Goal: Use online tool/utility: Use online tool/utility

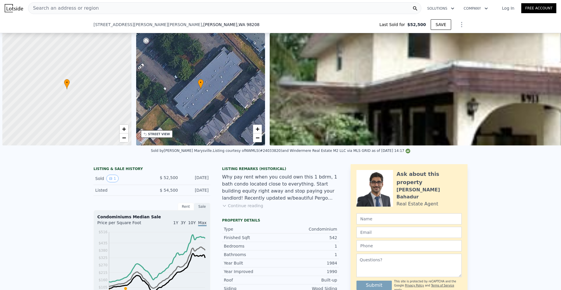
scroll to position [0, 2]
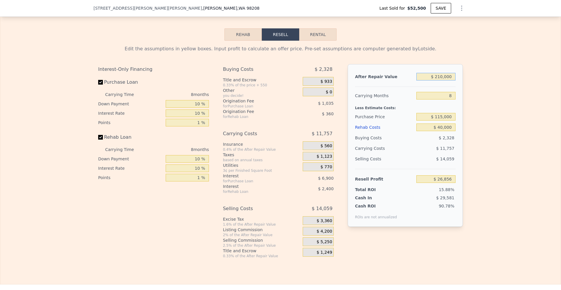
click at [447, 80] on input "$ 210,000" at bounding box center [436, 77] width 39 height 8
click at [448, 99] on input "8" at bounding box center [436, 96] width 39 height 8
type input "$ 218,000"
type input "4"
type input "$ 0"
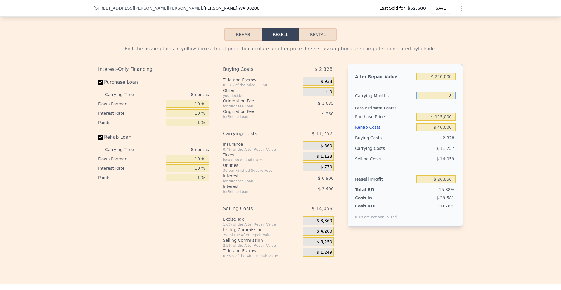
type input "$ 145,493"
drag, startPoint x: 446, startPoint y: 99, endPoint x: 459, endPoint y: 98, distance: 12.9
click at [459, 98] on div "After Repair Value $ 218,000 Carrying Months 4 Less Estimate Costs: Purchase Pr…" at bounding box center [405, 145] width 115 height 163
type input "8"
type input "$ 142,717"
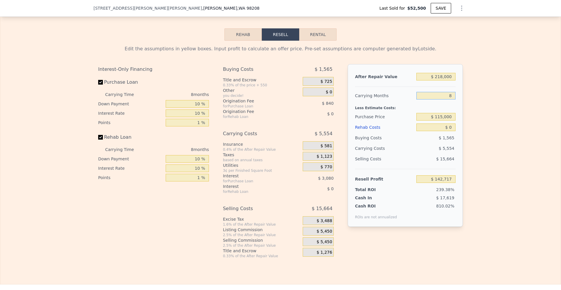
type input "8"
click at [439, 120] on input "$ 115,000" at bounding box center [436, 117] width 39 height 8
type input "$ 75,345"
click at [452, 131] on input "$ 0" at bounding box center [436, 127] width 39 height 8
type input "$ 5"
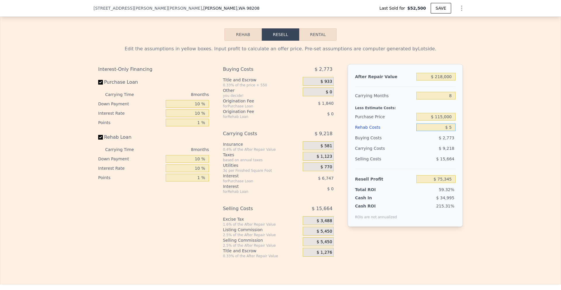
type input "$ 75,340"
type input "$ 5,000"
type input "$ 69,969"
click at [440, 129] on input "$ 5,000" at bounding box center [436, 127] width 39 height 8
type input "$ 25,000"
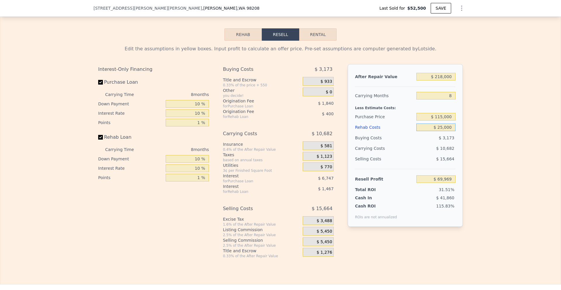
type input "$ 48,481"
type input "$ 25,000"
click at [470, 128] on div "Edit the assumptions in yellow boxes. Input profit to calculate an offer price.…" at bounding box center [280, 150] width 561 height 218
click at [441, 120] on input "$ 115,000" at bounding box center [436, 117] width 39 height 8
click at [440, 120] on input "$ 115,000" at bounding box center [436, 117] width 39 height 8
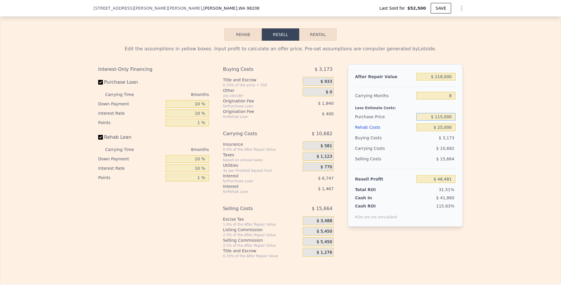
drag, startPoint x: 439, startPoint y: 120, endPoint x: 441, endPoint y: 120, distance: 2.9
click at [441, 120] on input "$ 115,000" at bounding box center [436, 117] width 39 height 8
type input "$ 120,000"
click at [526, 181] on div "Edit the assumptions in yellow boxes. Input profit to calculate an offer price.…" at bounding box center [280, 150] width 561 height 218
type input "$ 43,088"
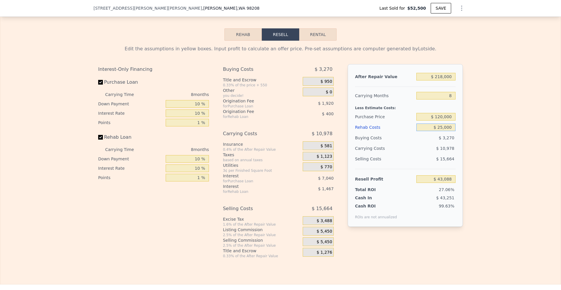
click at [445, 131] on input "$ 25,000" at bounding box center [436, 127] width 39 height 8
click at [476, 134] on div "Edit the assumptions in yellow boxes. Input profit to calculate an offer price.…" at bounding box center [280, 150] width 561 height 218
click at [441, 80] on input "$ 218,000" at bounding box center [436, 77] width 39 height 8
click at [442, 80] on input "$ 218,000" at bounding box center [436, 77] width 39 height 8
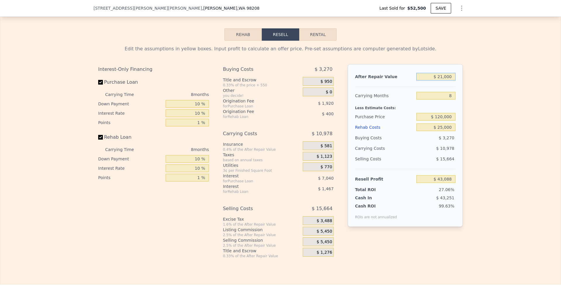
type input "$ 2,000"
type input "-$ 157,361"
type input "$ 200,000"
type input "$ 26,384"
type input "$ 200,000"
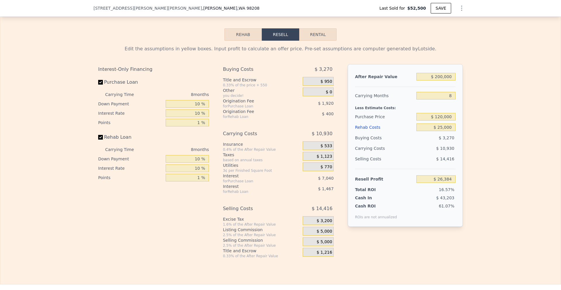
click at [479, 92] on div "Edit the assumptions in yellow boxes. Input profit to calculate an offer price.…" at bounding box center [280, 150] width 561 height 218
